Goal: Task Accomplishment & Management: Use online tool/utility

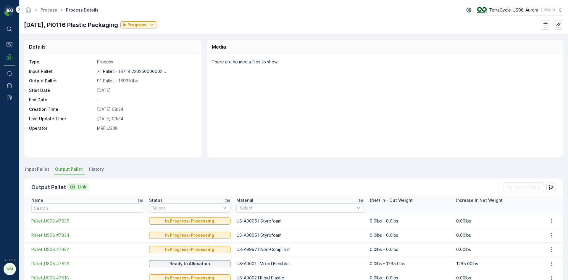
click at [76, 186] on div "Link" at bounding box center [78, 187] width 17 height 6
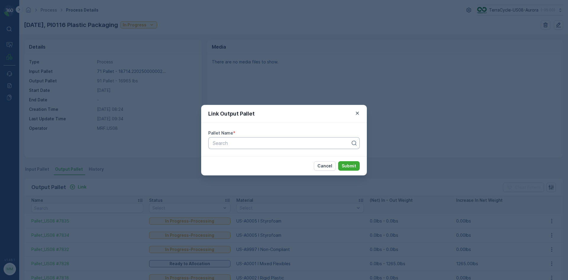
click at [240, 143] on div at bounding box center [281, 142] width 139 height 5
type input "7837"
click at [276, 155] on div "Pallet_US08 #7837" at bounding box center [284, 157] width 144 height 5
click at [354, 163] on p "Submit" at bounding box center [349, 166] width 14 height 6
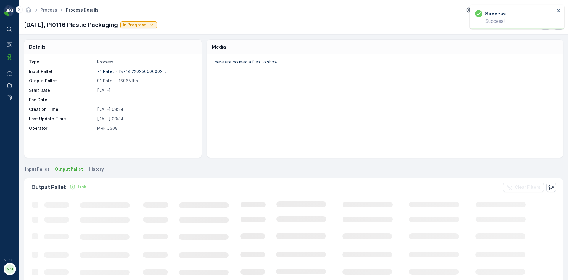
click at [71, 186] on icon "Link" at bounding box center [73, 187] width 6 height 6
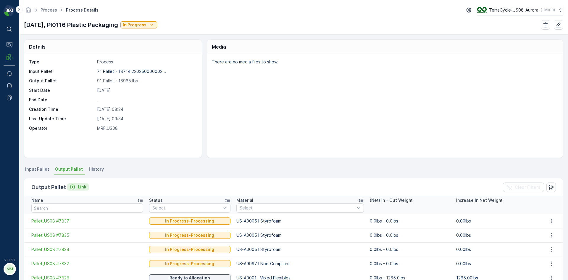
click at [75, 189] on div "Link" at bounding box center [78, 187] width 17 height 6
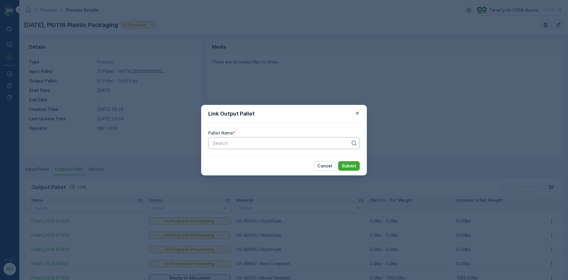
click at [231, 146] on div "Search" at bounding box center [284, 143] width 152 height 12
type input "7838"
drag, startPoint x: 241, startPoint y: 161, endPoint x: 249, endPoint y: 173, distance: 14.4
click at [241, 161] on div "Pallet_US08 #7838" at bounding box center [284, 157] width 152 height 10
click at [357, 168] on button "Submit" at bounding box center [349, 165] width 22 height 9
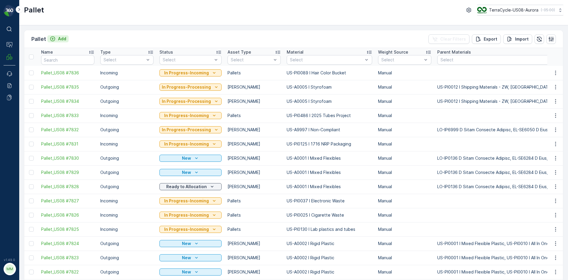
click at [55, 38] on div "Add" at bounding box center [58, 39] width 17 height 6
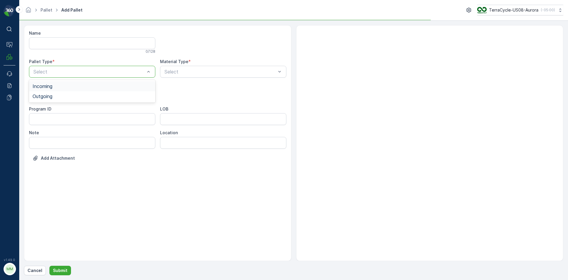
click at [104, 70] on div at bounding box center [89, 71] width 113 height 5
click at [91, 93] on div "Outgoing" at bounding box center [92, 96] width 126 height 10
click at [91, 93] on div at bounding box center [89, 95] width 113 height 5
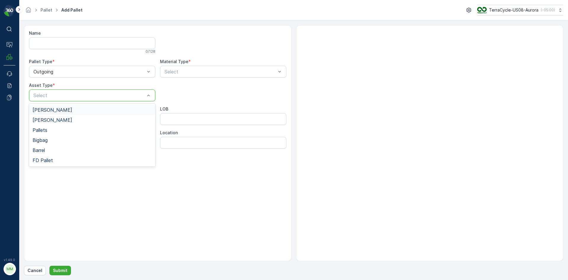
click at [86, 107] on div "[PERSON_NAME]" at bounding box center [92, 109] width 119 height 5
click at [209, 70] on div at bounding box center [220, 71] width 113 height 5
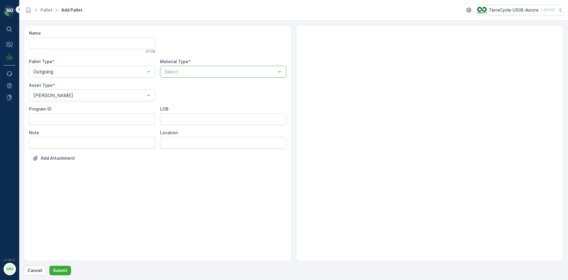
click at [230, 71] on div at bounding box center [220, 71] width 113 height 5
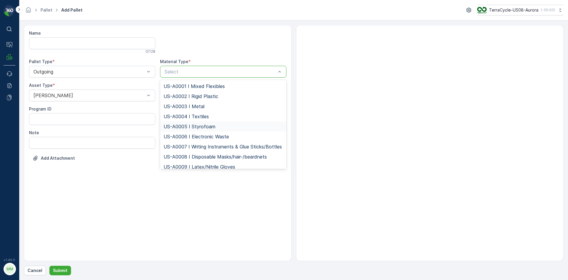
click at [195, 127] on span "US-A0005 I Styrofoam" at bounding box center [190, 126] width 52 height 5
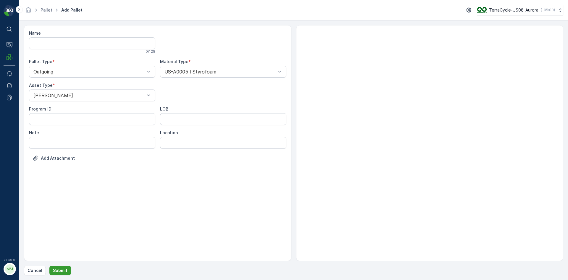
click at [62, 270] on p "Submit" at bounding box center [60, 270] width 14 height 6
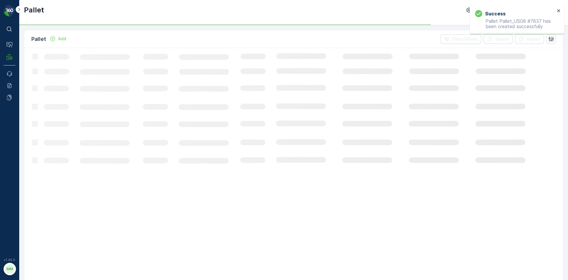
click at [64, 42] on button "Add" at bounding box center [57, 38] width 21 height 7
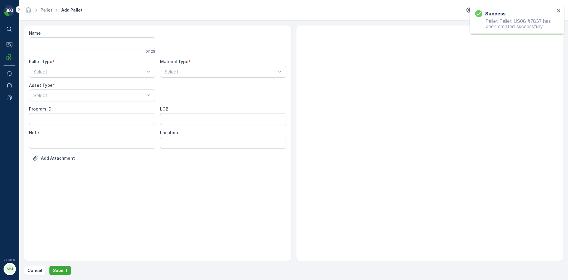
click at [99, 65] on div "Pallet Type * Select" at bounding box center [92, 68] width 126 height 19
click at [98, 72] on div at bounding box center [89, 71] width 113 height 5
click at [90, 95] on div "Outgoing" at bounding box center [92, 96] width 119 height 5
click at [90, 95] on div at bounding box center [89, 95] width 113 height 5
click at [90, 108] on div "[PERSON_NAME]" at bounding box center [92, 109] width 119 height 5
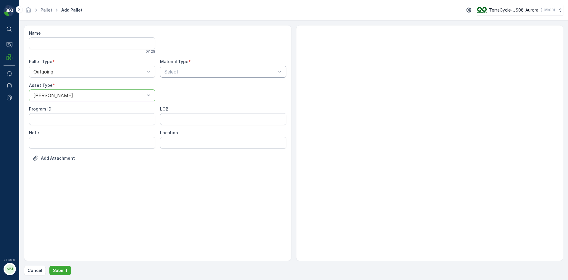
click at [202, 70] on div at bounding box center [220, 71] width 113 height 5
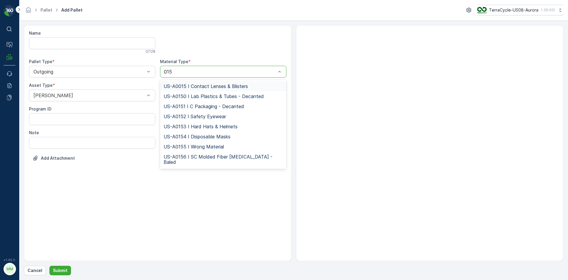
type input "0155"
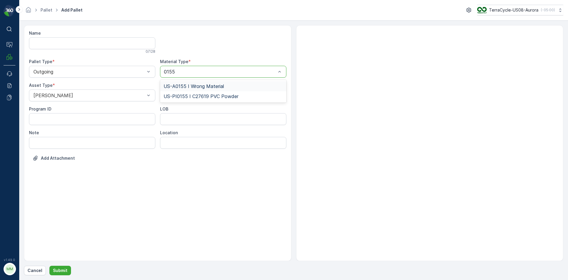
click at [199, 86] on span "US-A0155 I Wrong Material" at bounding box center [194, 85] width 60 height 5
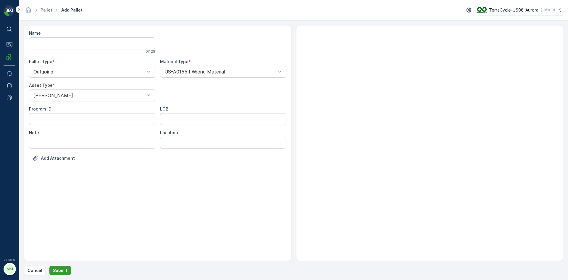
click at [65, 268] on p "Submit" at bounding box center [60, 270] width 14 height 6
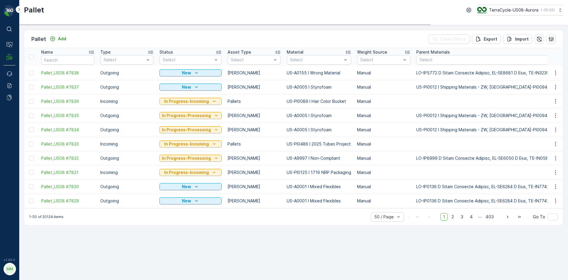
click at [34, 88] on div at bounding box center [32, 87] width 6 height 5
click at [29, 85] on input "checkbox" at bounding box center [29, 85] width 0 height 0
click at [31, 75] on td at bounding box center [31, 73] width 14 height 14
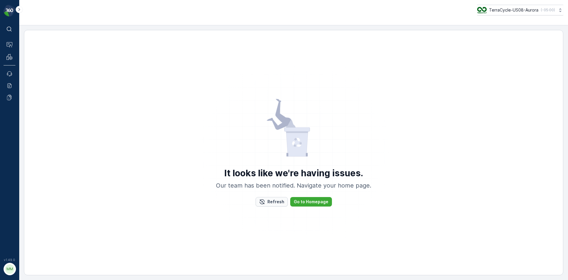
click at [264, 202] on icon "Refresh" at bounding box center [262, 201] width 5 height 5
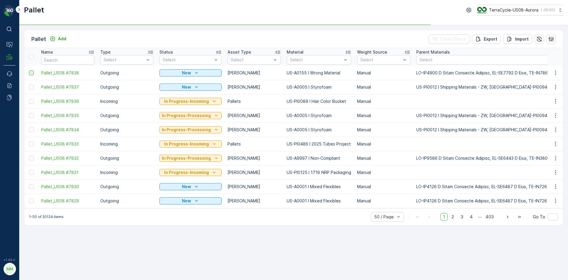
click at [32, 71] on div at bounding box center [31, 72] width 5 height 5
click at [29, 70] on input "checkbox" at bounding box center [29, 70] width 0 height 0
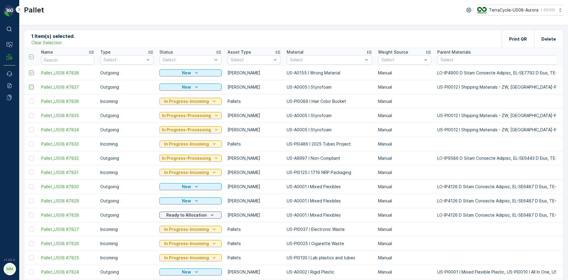
click at [30, 86] on div at bounding box center [31, 87] width 5 height 5
click at [29, 85] on input "checkbox" at bounding box center [29, 85] width 0 height 0
click at [521, 36] on p "Print QR" at bounding box center [518, 39] width 18 height 6
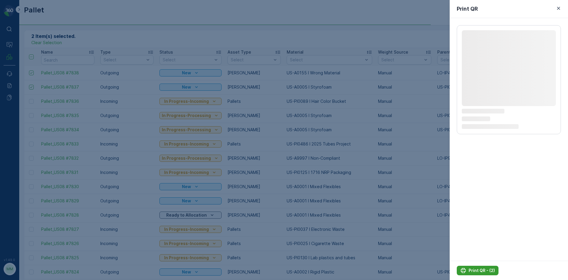
click at [468, 270] on div "Print QR - (2)" at bounding box center [477, 270] width 35 height 6
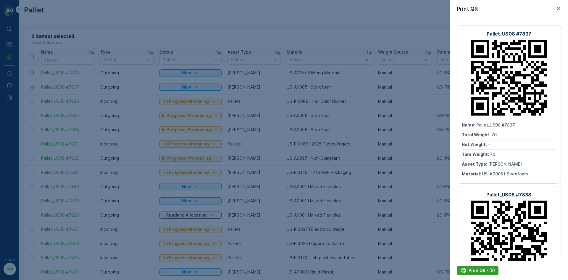
click at [477, 270] on p "Print QR - (2)" at bounding box center [482, 270] width 26 height 6
click at [565, 10] on div "Print QR" at bounding box center [509, 9] width 118 height 18
click at [565, 9] on div "Print QR" at bounding box center [509, 9] width 118 height 18
click at [558, 9] on icon "button" at bounding box center [558, 8] width 3 height 3
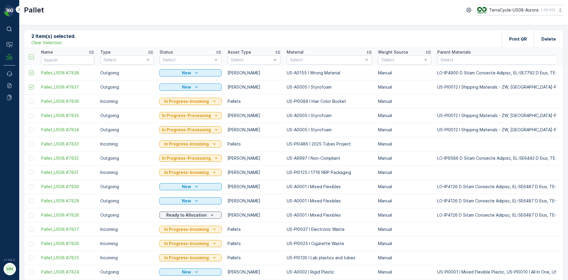
click at [43, 42] on p "Clear Selection" at bounding box center [46, 43] width 30 height 6
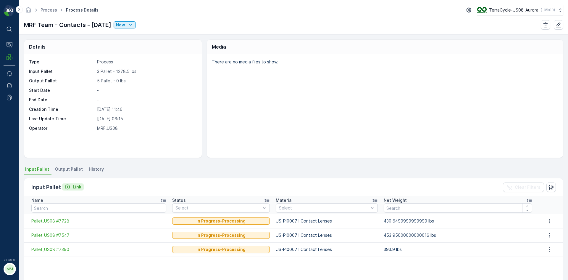
click at [73, 187] on p "Link" at bounding box center [77, 187] width 9 height 6
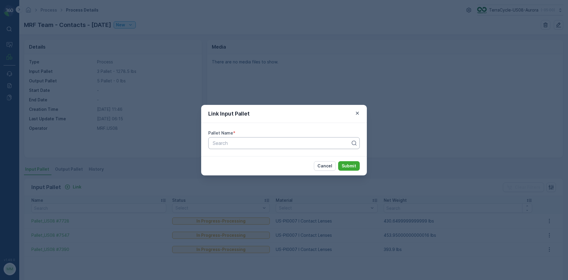
click at [241, 146] on div "Search" at bounding box center [284, 143] width 152 height 12
type input "7301"
click at [248, 157] on span "Pallet_US08 #7301" at bounding box center [233, 157] width 42 height 5
click at [353, 164] on p "Submit" at bounding box center [349, 166] width 14 height 6
